Goal: Task Accomplishment & Management: Manage account settings

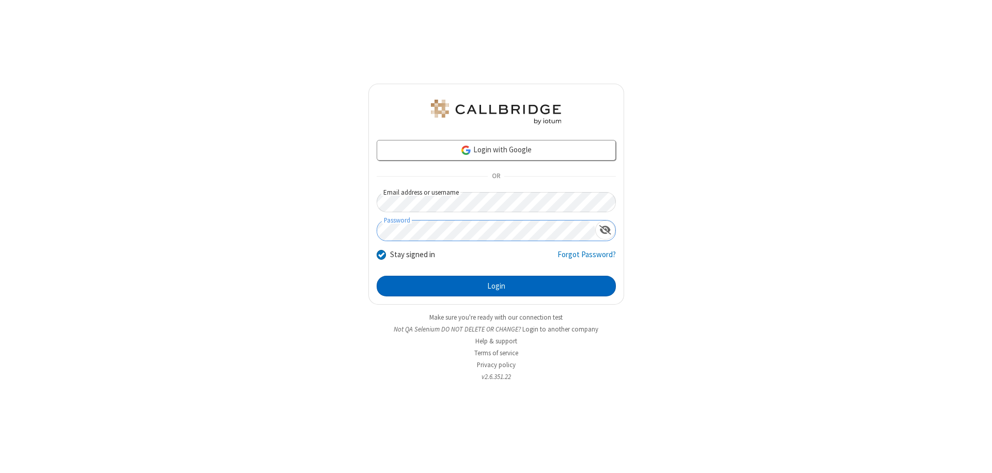
click at [496, 286] on button "Login" at bounding box center [496, 286] width 239 height 21
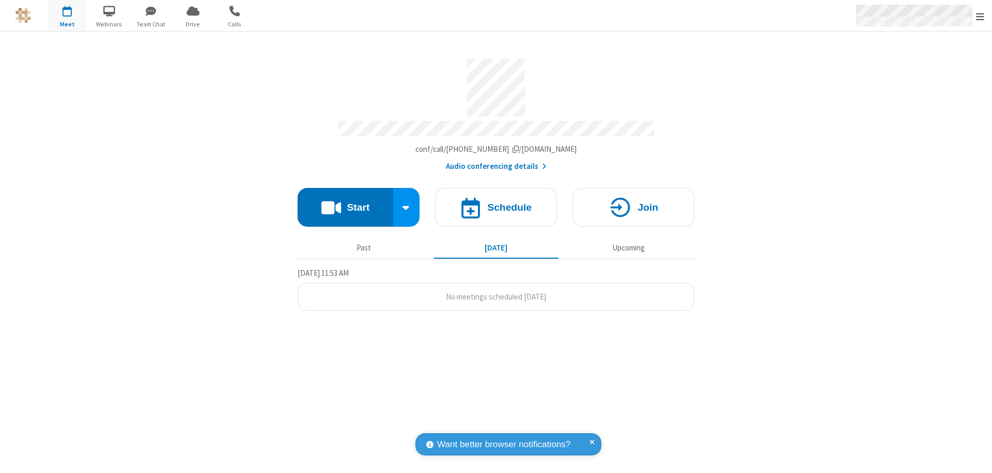
click at [980, 16] on span "Open menu" at bounding box center [980, 16] width 8 height 10
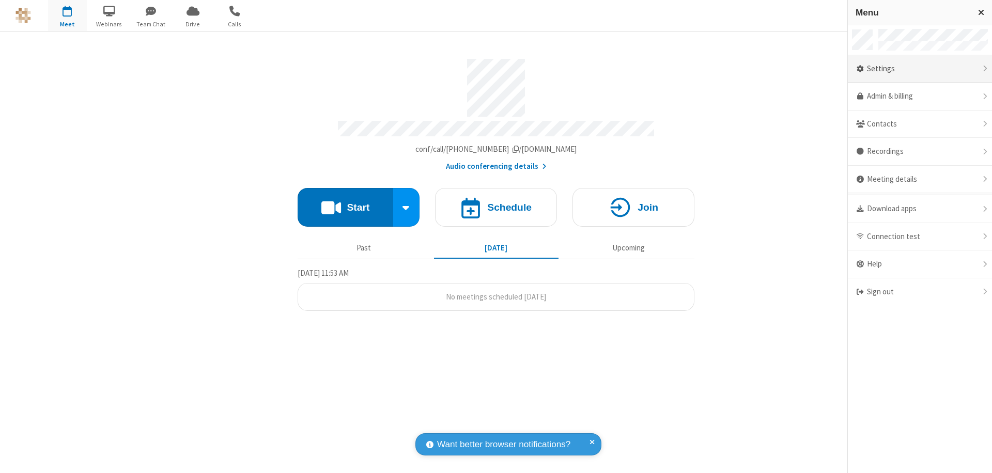
click at [919, 69] on div "Settings" at bounding box center [920, 69] width 144 height 28
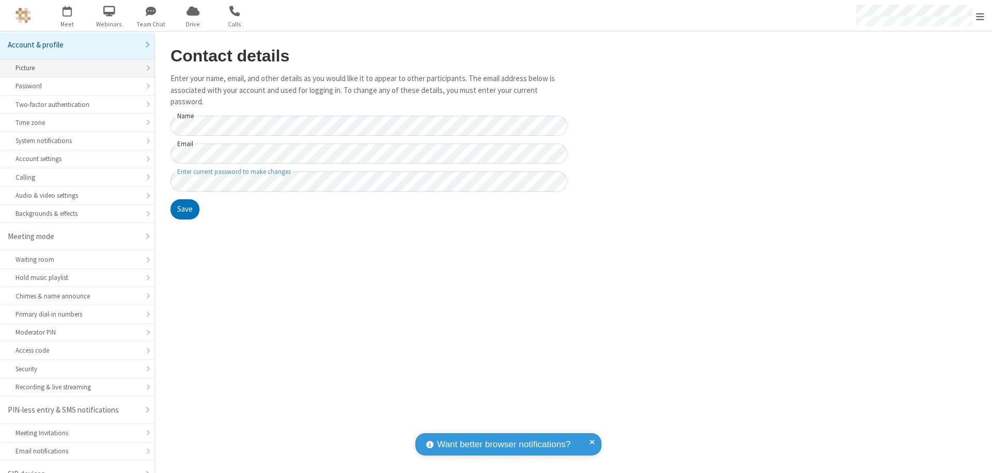
click at [73, 63] on div "Picture" at bounding box center [76, 68] width 123 height 10
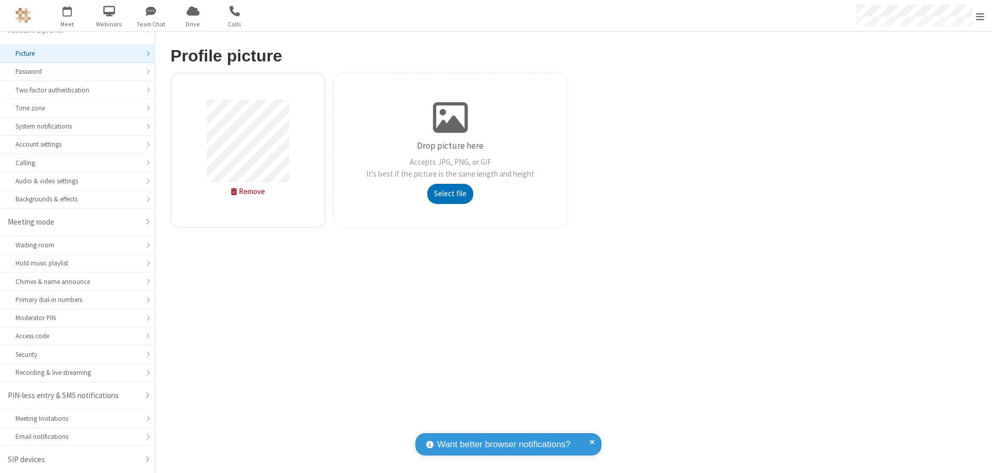
type input "C:\fakepath\avatar_image_test_2.jpg"
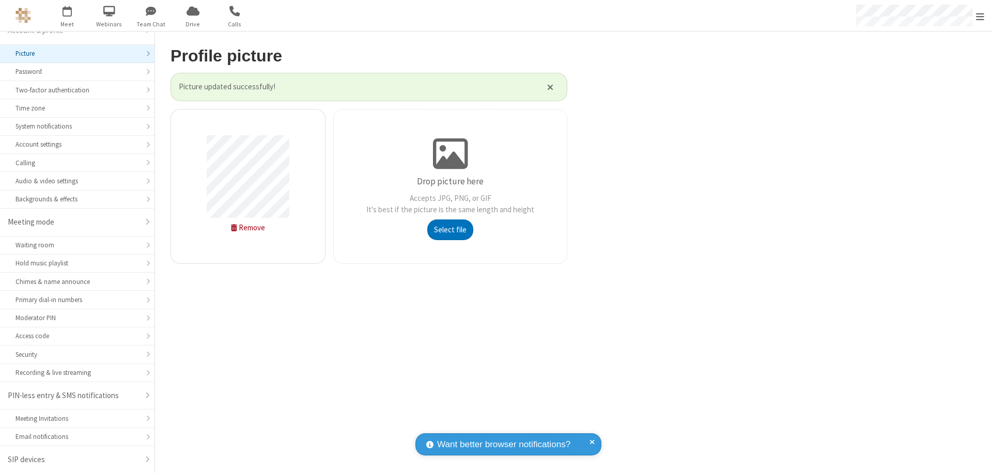
click at [980, 16] on span "Open menu" at bounding box center [980, 16] width 8 height 10
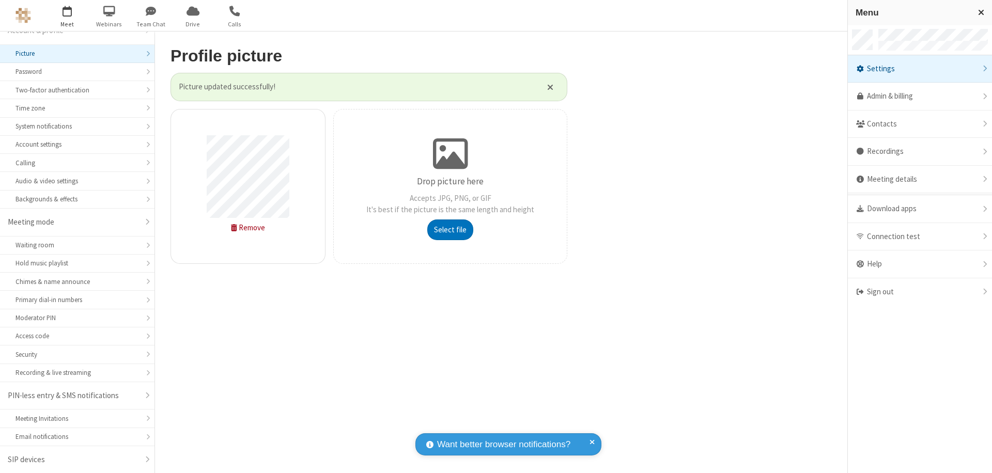
click at [67, 15] on span "button" at bounding box center [67, 11] width 39 height 18
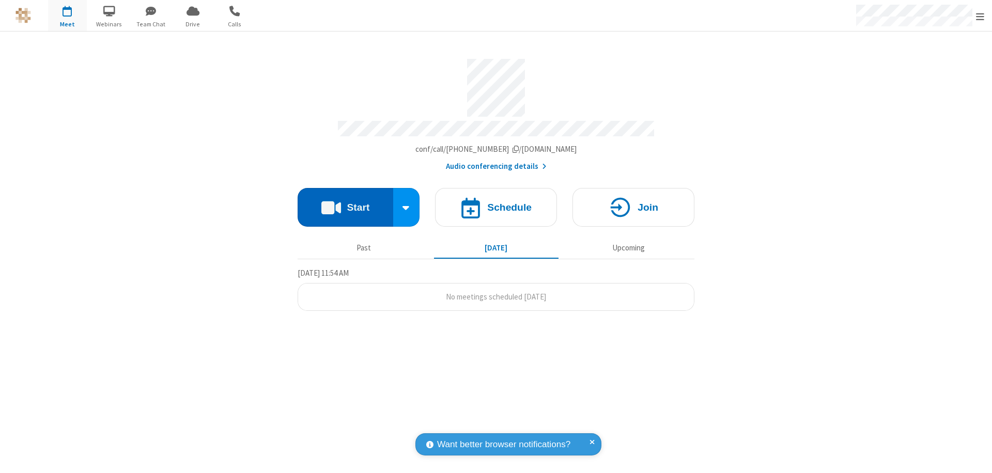
click at [345, 202] on button "Start" at bounding box center [346, 207] width 96 height 39
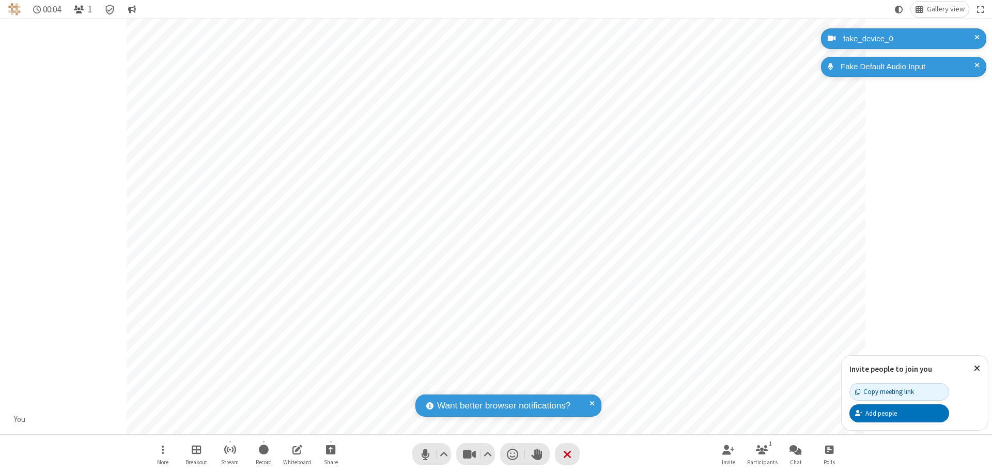
click at [80, 9] on span "Open participant list" at bounding box center [79, 10] width 10 height 10
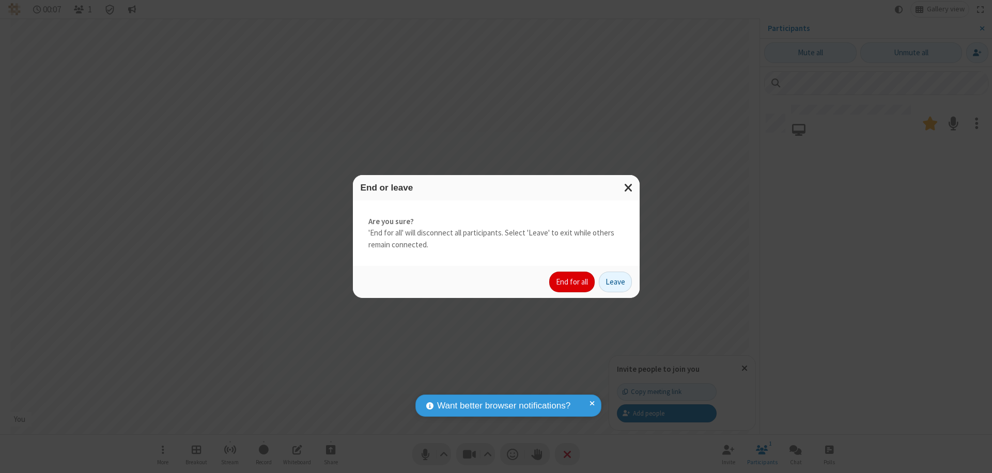
click at [572, 282] on button "End for all" at bounding box center [571, 282] width 45 height 21
